Goal: Find specific page/section: Find specific page/section

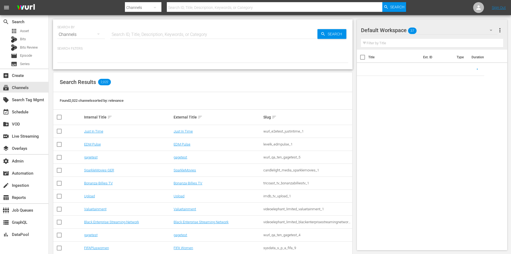
click at [180, 32] on input "text" at bounding box center [213, 34] width 207 height 13
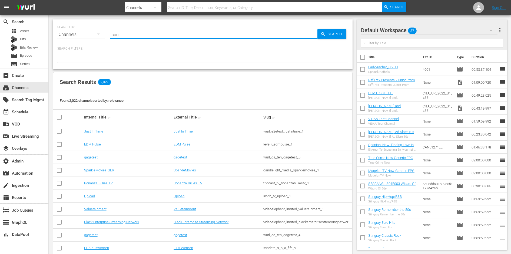
type input "curio"
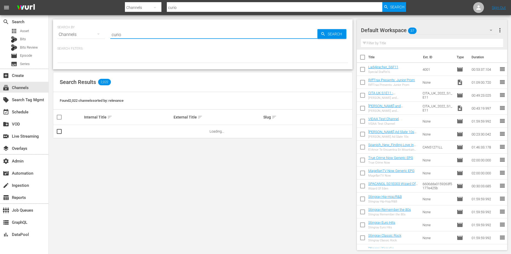
type input "curiosity now"
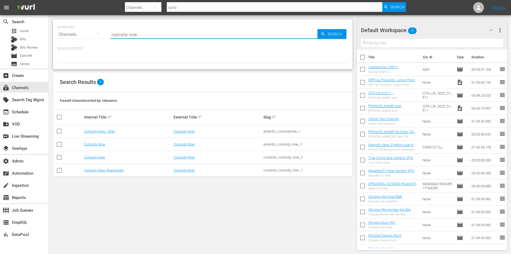
type input "curiosity now"
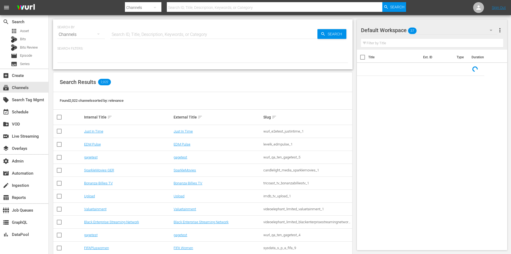
click at [157, 31] on input "text" at bounding box center [213, 34] width 207 height 13
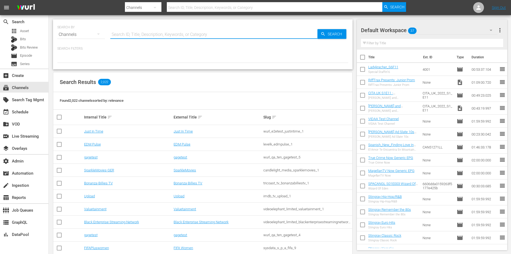
paste input "Auf zu neuen Abenteuern"
type input "Auf zu neuen Abenteuern"
click at [29, 28] on div "apps Asset" at bounding box center [24, 31] width 48 height 8
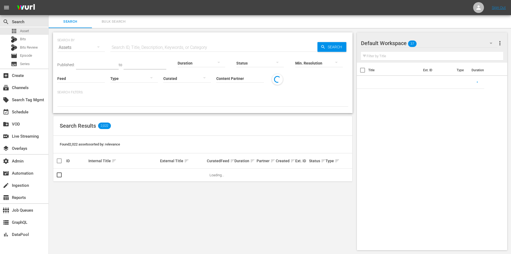
click at [129, 46] on input "text" at bounding box center [213, 47] width 207 height 13
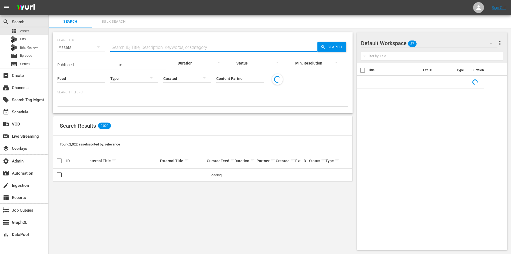
paste input "Auf zu neuen Abenteuern"
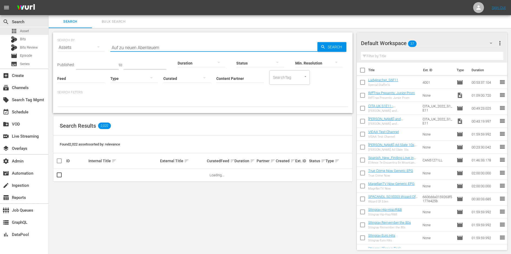
type input "Auf zu neuen Abenteuern"
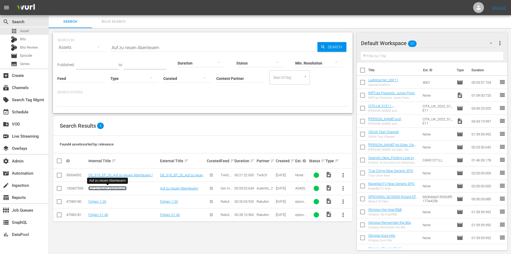
click at [118, 187] on link "Auf zu neuen Abenteuern" at bounding box center [107, 189] width 38 height 4
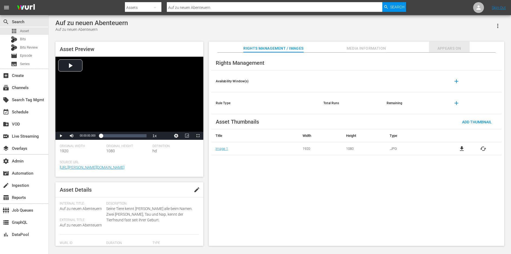
click at [442, 48] on span "Appears On" at bounding box center [449, 48] width 41 height 7
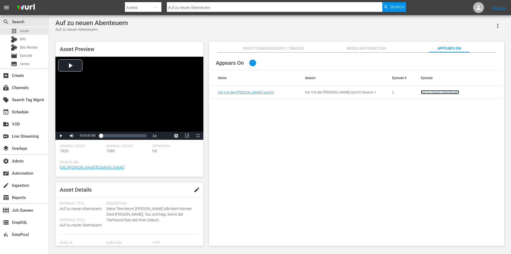
click at [425, 91] on link "Auf zu neuen Abenteuern" at bounding box center [440, 92] width 38 height 4
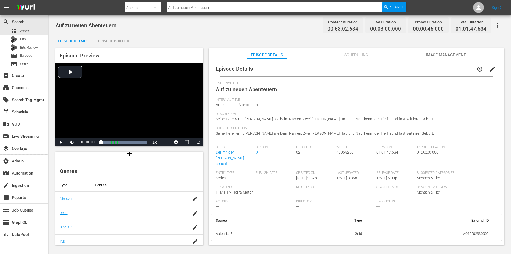
scroll to position [41, 0]
click at [432, 52] on span "Image Management" at bounding box center [446, 55] width 41 height 7
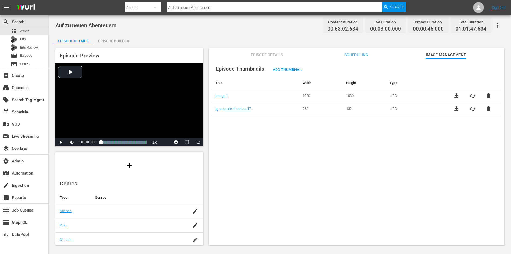
scroll to position [62, 0]
